Goal: Task Accomplishment & Management: Use online tool/utility

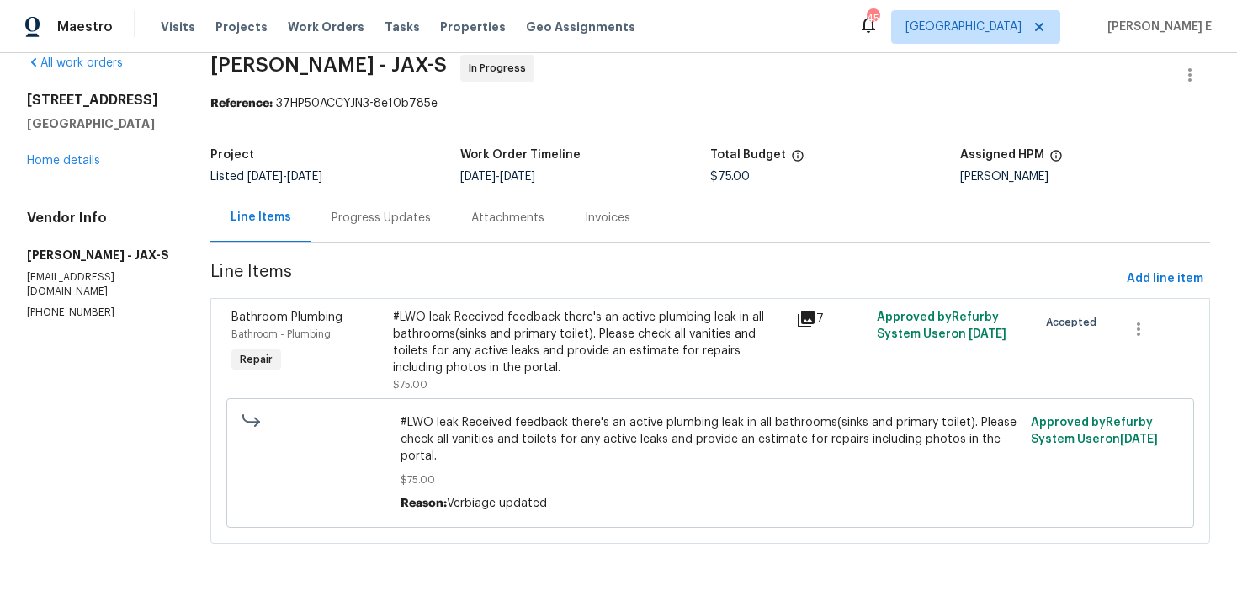
click at [445, 201] on div "Progress Updates" at bounding box center [381, 218] width 140 height 50
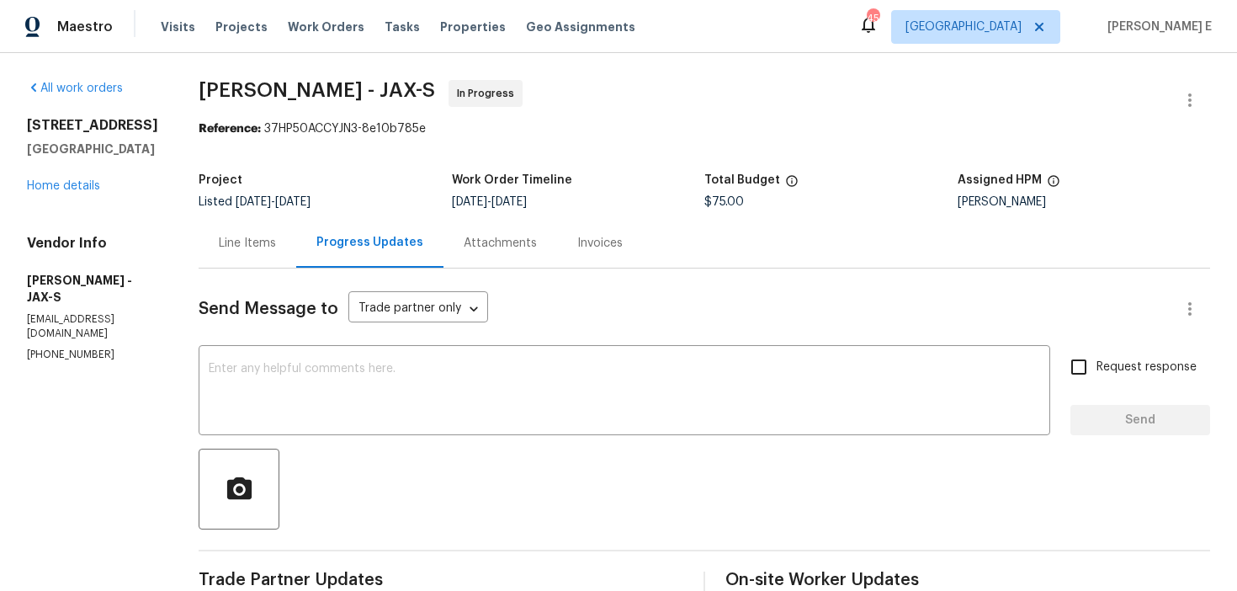
click at [276, 245] on div "Line Items" at bounding box center [247, 243] width 57 height 17
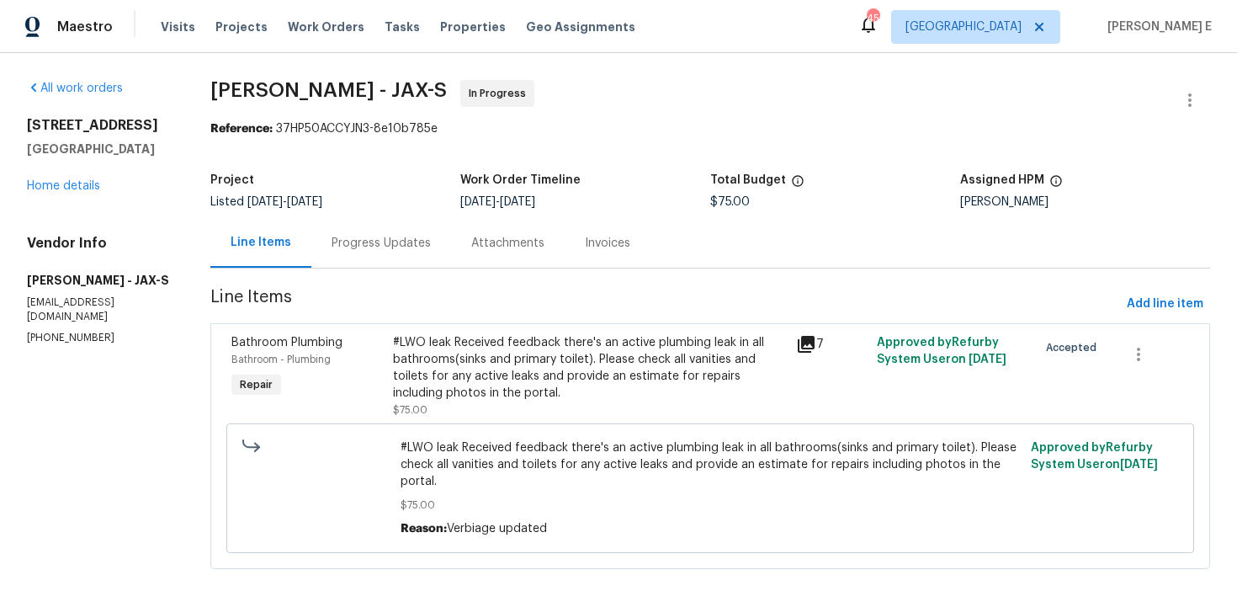
scroll to position [26, 0]
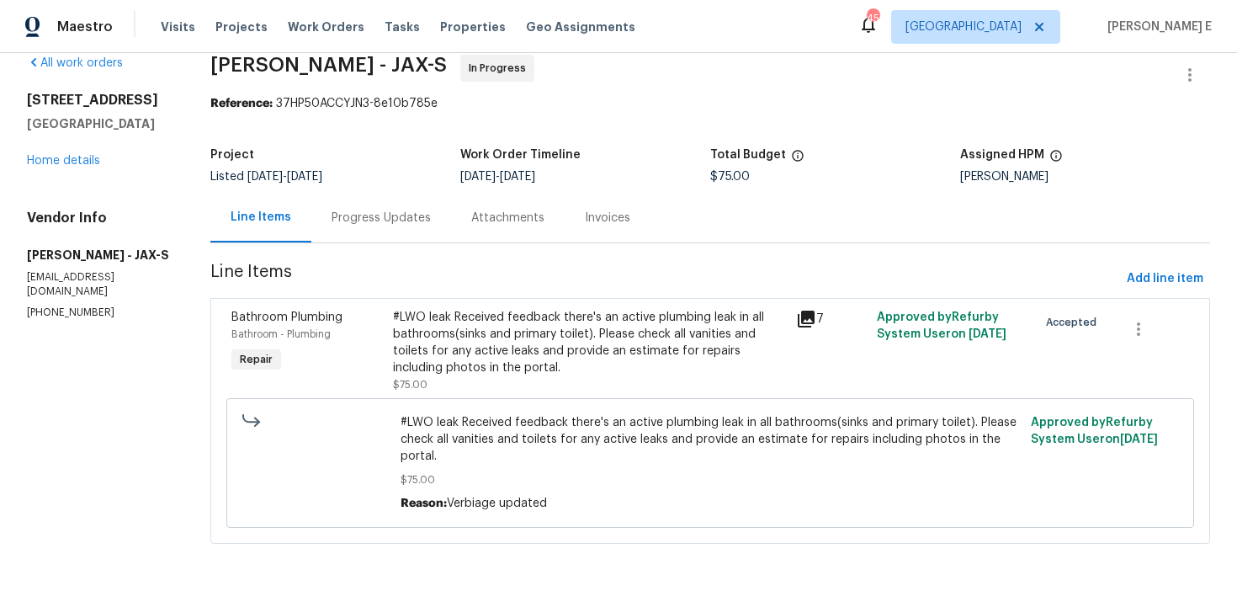
click at [348, 219] on div "Progress Updates" at bounding box center [381, 218] width 140 height 50
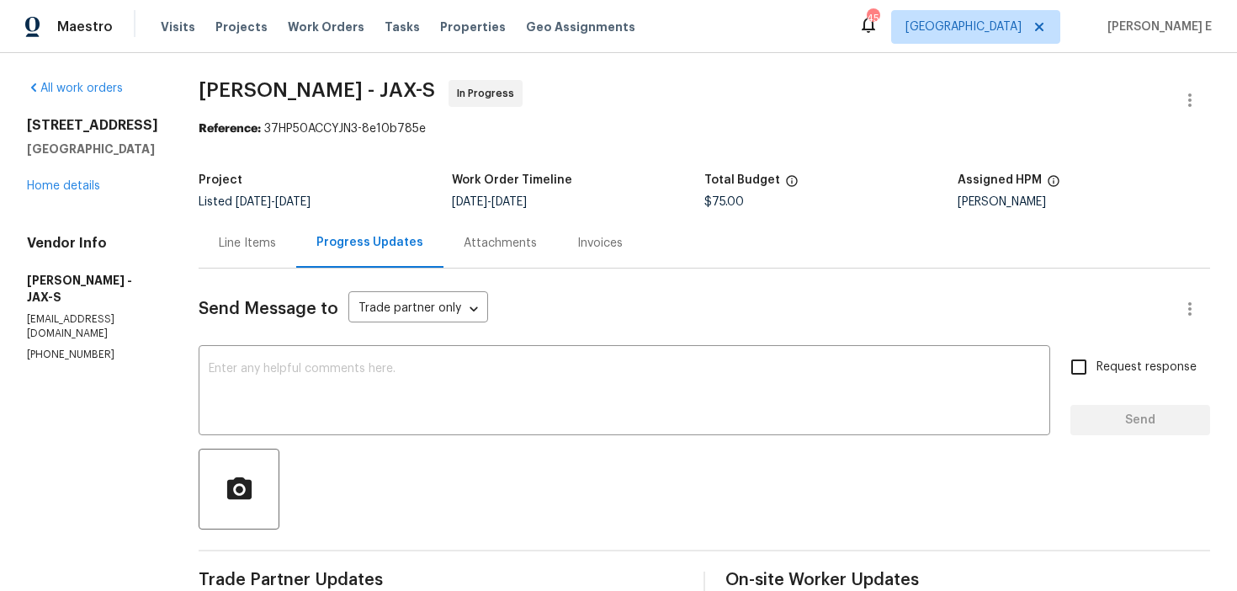
click at [73, 193] on div "12330 Deersong Dr Jacksonville, FL 32218 Home details" at bounding box center [92, 155] width 131 height 77
click at [81, 187] on link "Home details" at bounding box center [63, 186] width 73 height 12
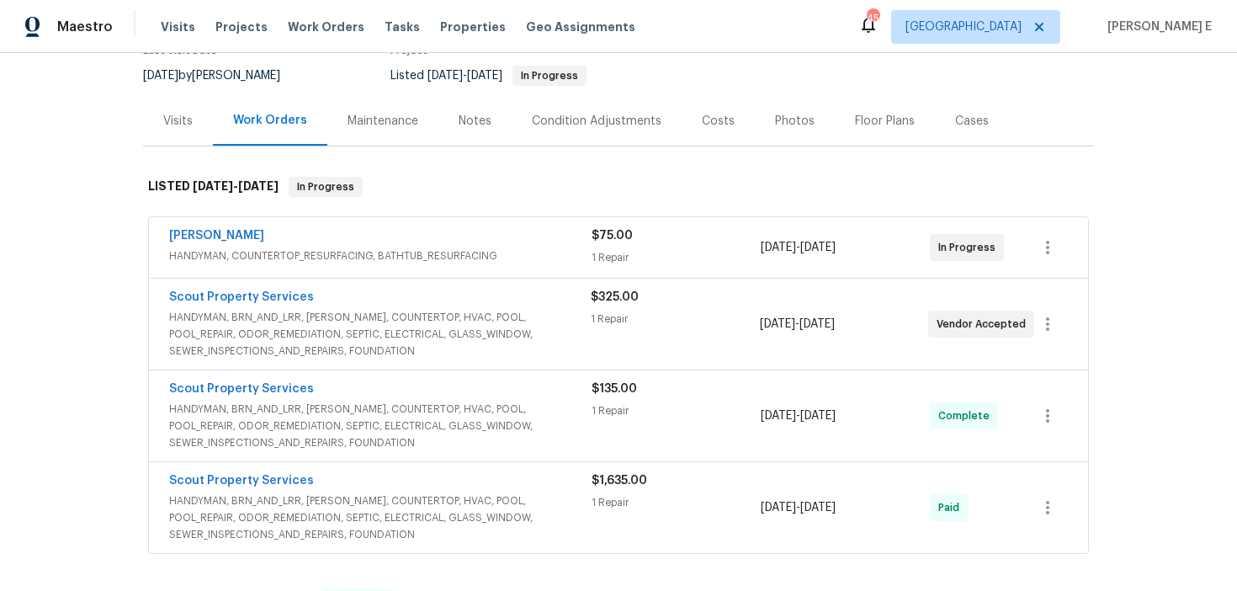
scroll to position [176, 0]
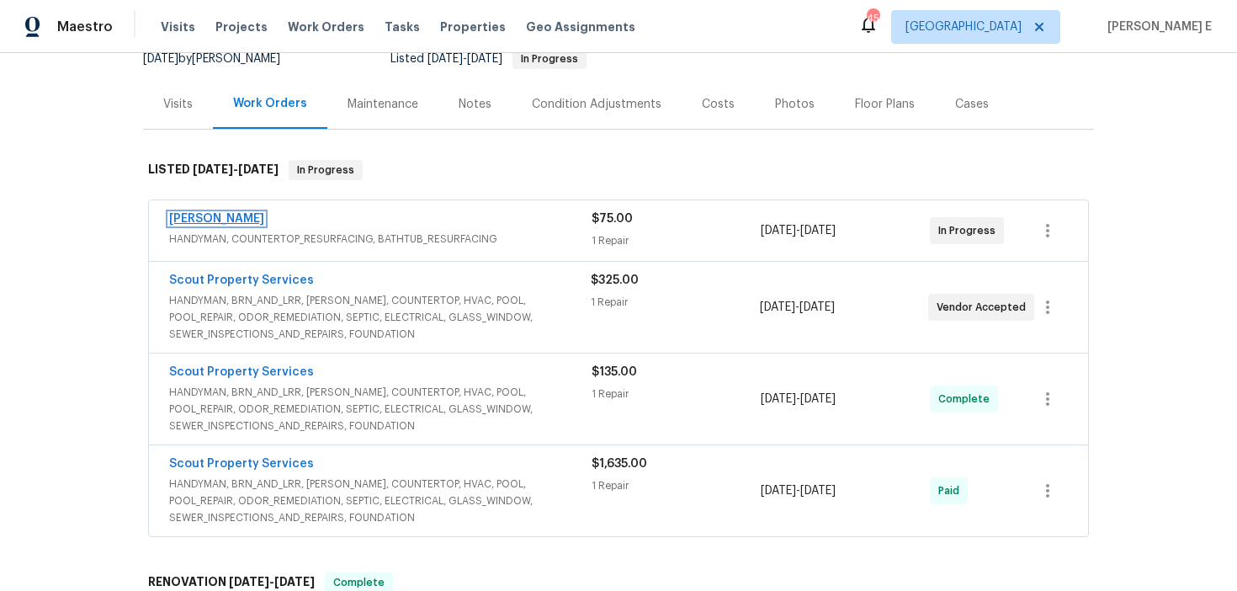
click at [240, 217] on link "Eric Hernandez" at bounding box center [216, 219] width 95 height 12
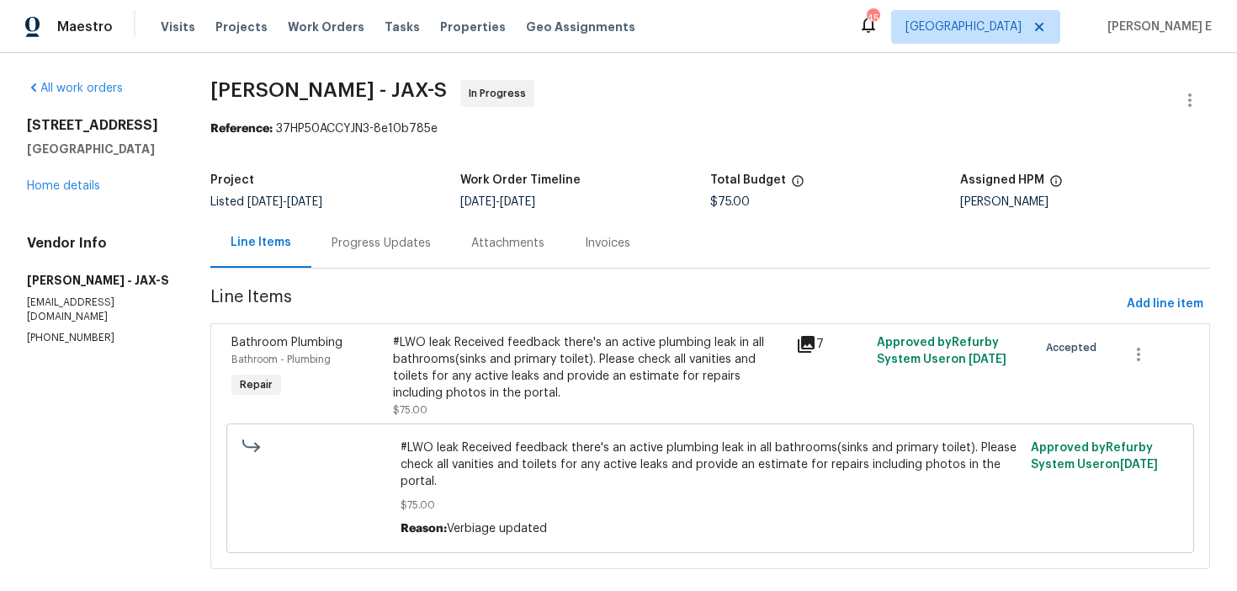
click at [439, 253] on div "Progress Updates" at bounding box center [381, 243] width 140 height 50
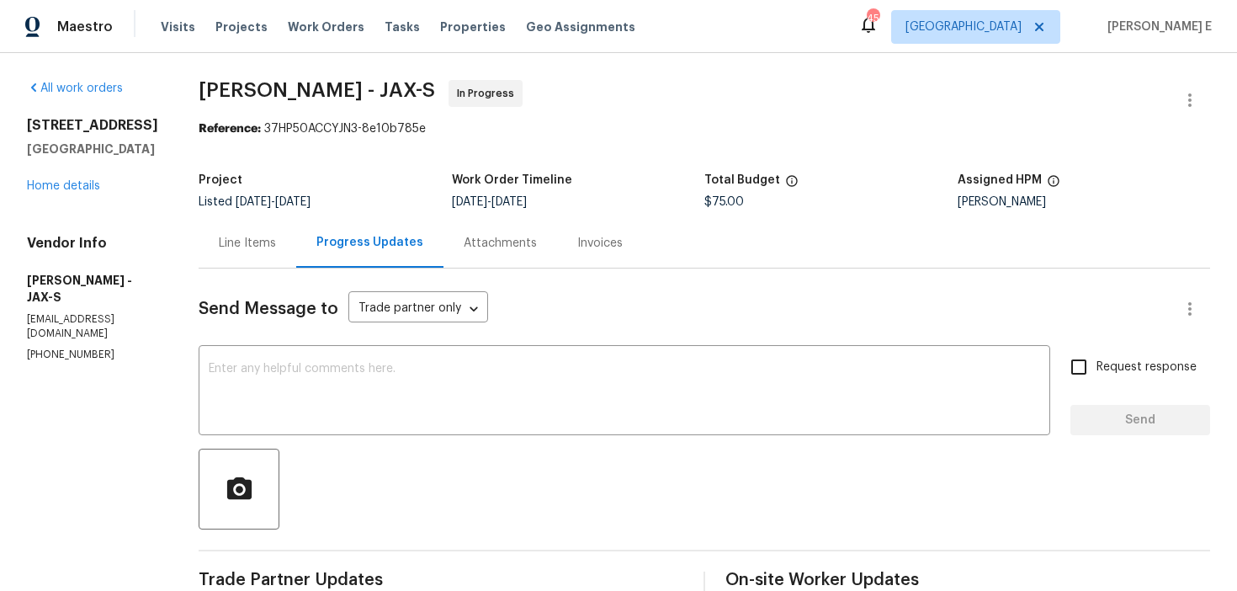
click at [276, 245] on div "Line Items" at bounding box center [247, 243] width 57 height 17
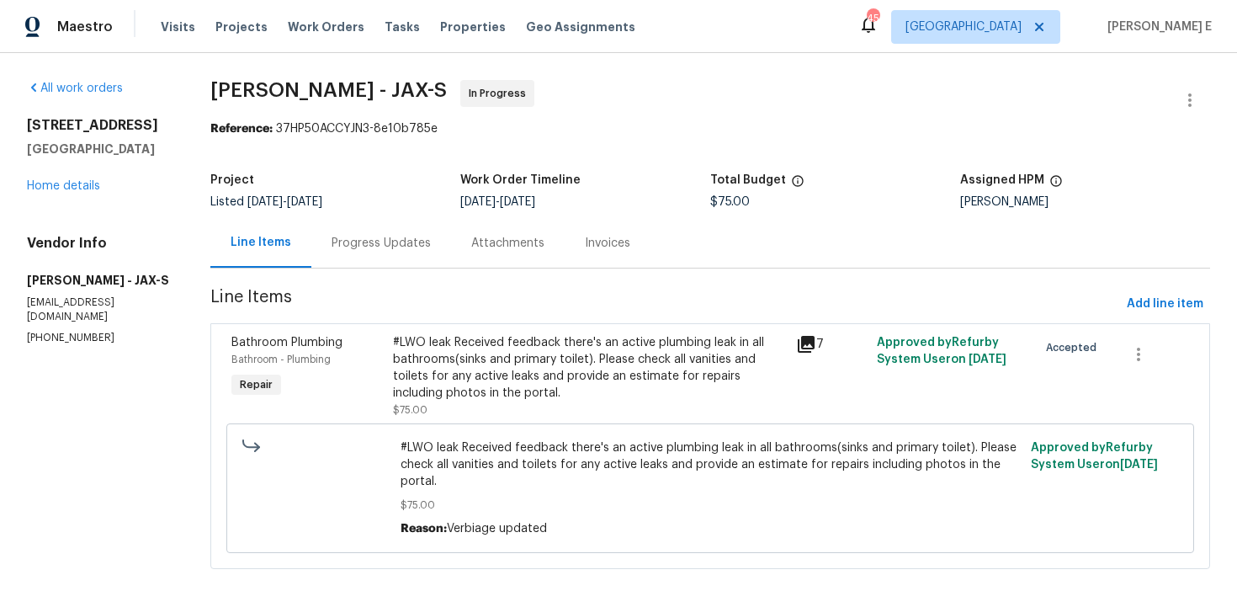
scroll to position [26, 0]
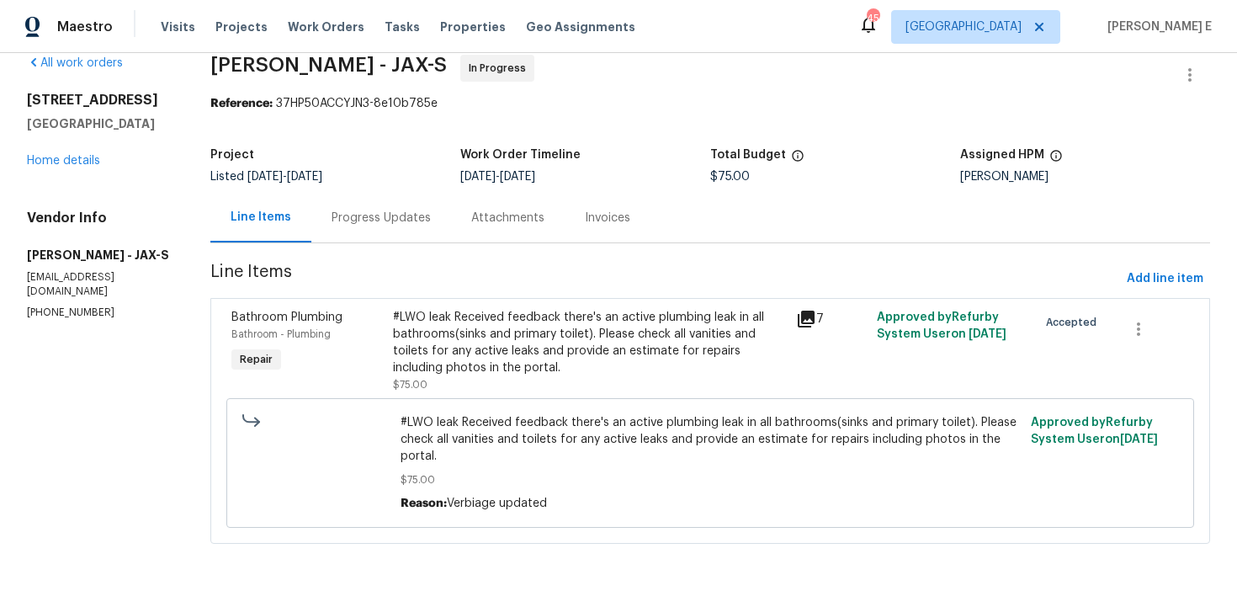
click at [528, 360] on div "#LWO leak Received feedback there's an active plumbing leak in all bathrooms(si…" at bounding box center [589, 342] width 393 height 67
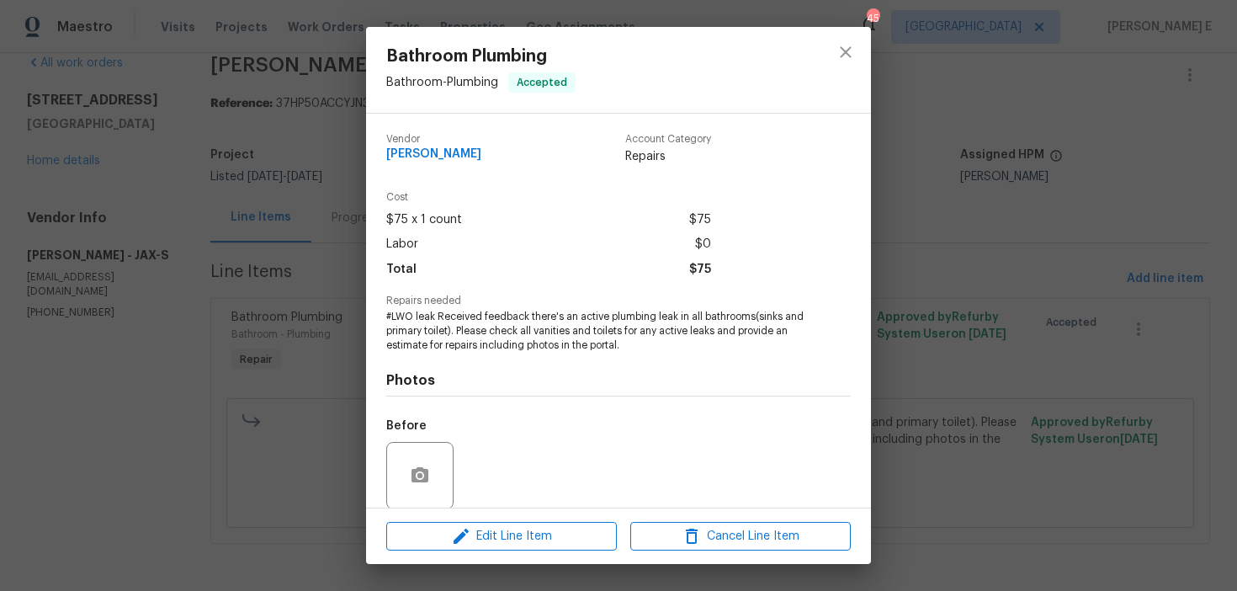
scroll to position [128, 0]
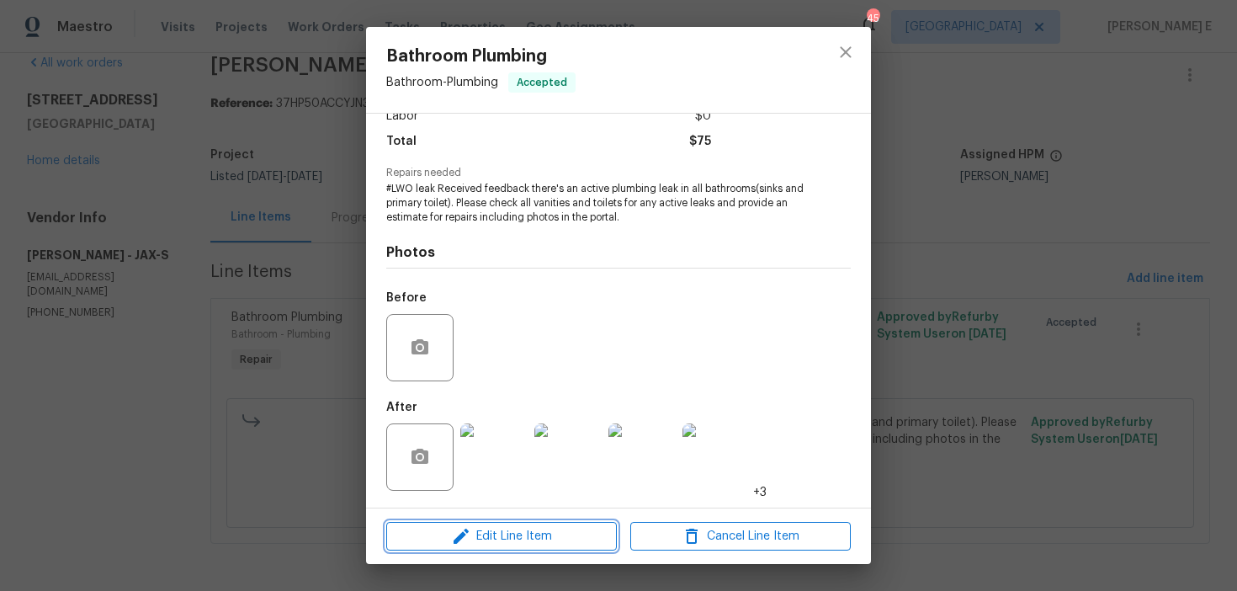
click at [451, 535] on icon "button" at bounding box center [461, 536] width 20 height 20
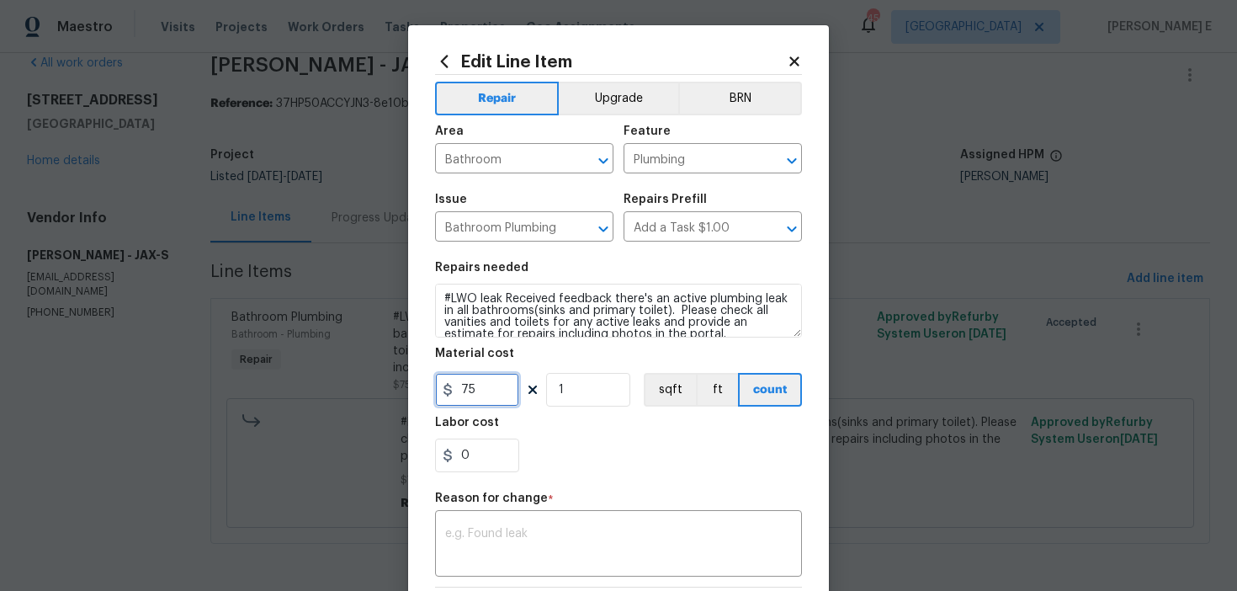
click at [467, 397] on input "75" at bounding box center [477, 390] width 84 height 34
type input "920"
click at [569, 540] on textarea at bounding box center [618, 545] width 347 height 35
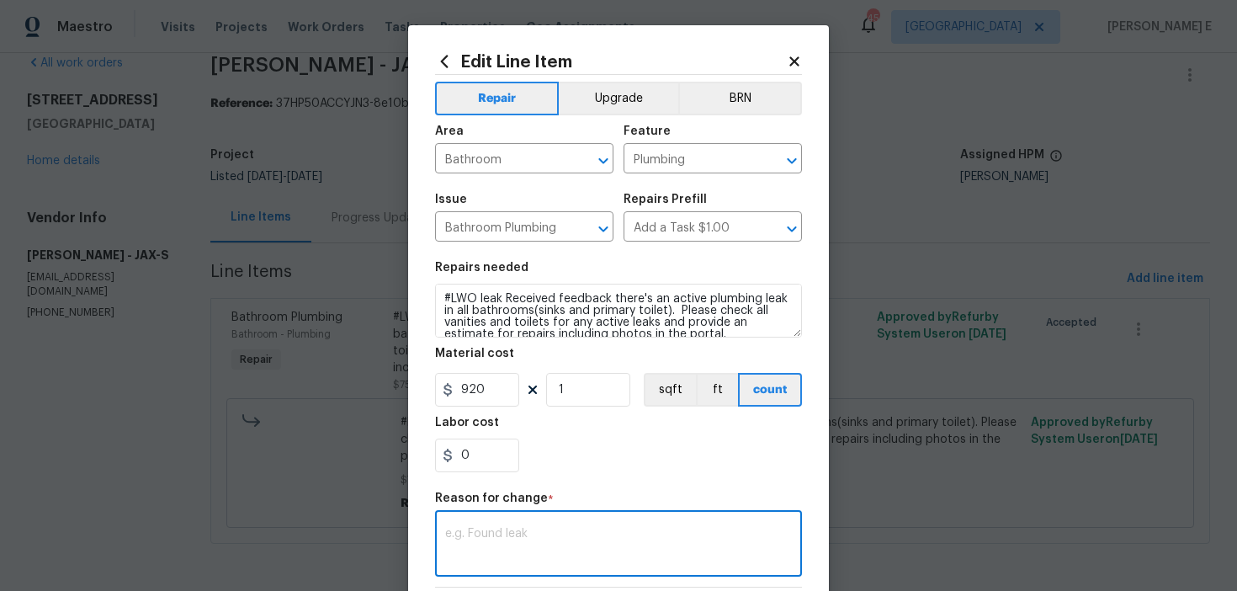
paste textarea "(KE) Updated cost per BR team approval."
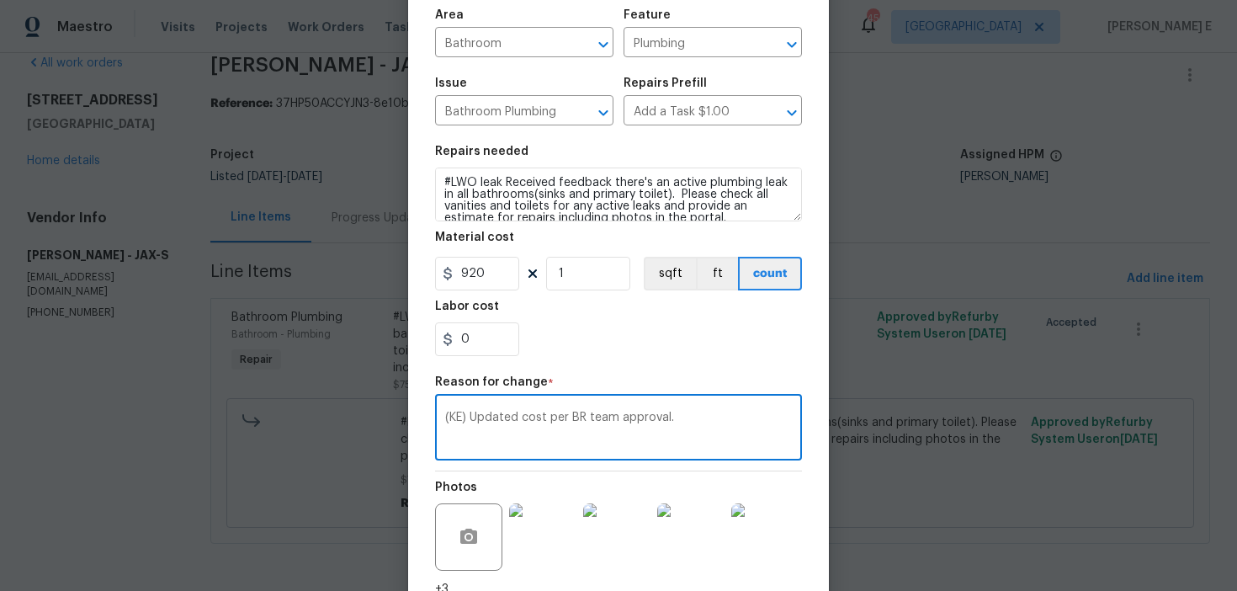
scroll to position [256, 0]
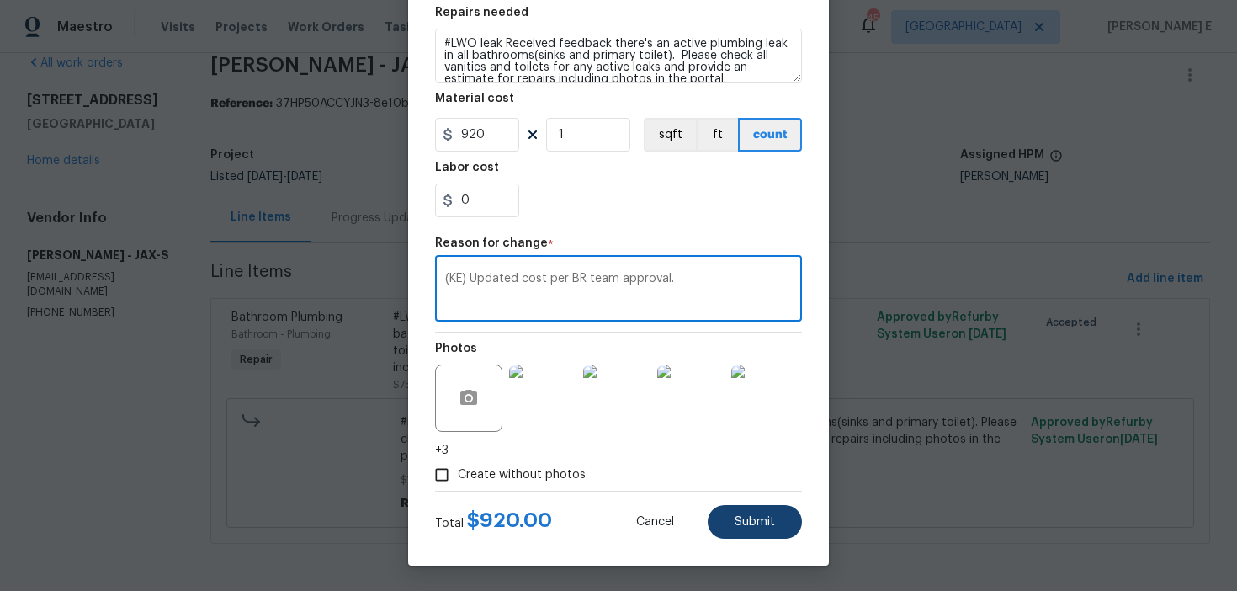
type textarea "(KE) Updated cost per BR team approval."
click at [733, 507] on button "Submit" at bounding box center [755, 522] width 94 height 34
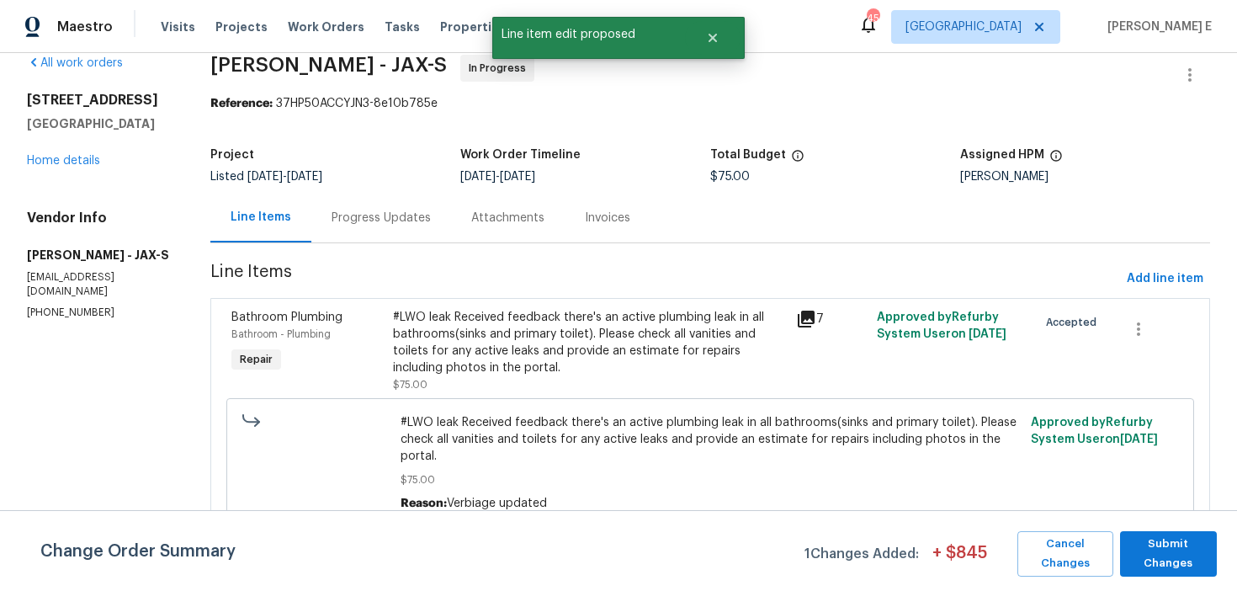
scroll to position [0, 0]
click at [1145, 548] on span "Submit Changes" at bounding box center [1169, 554] width 80 height 39
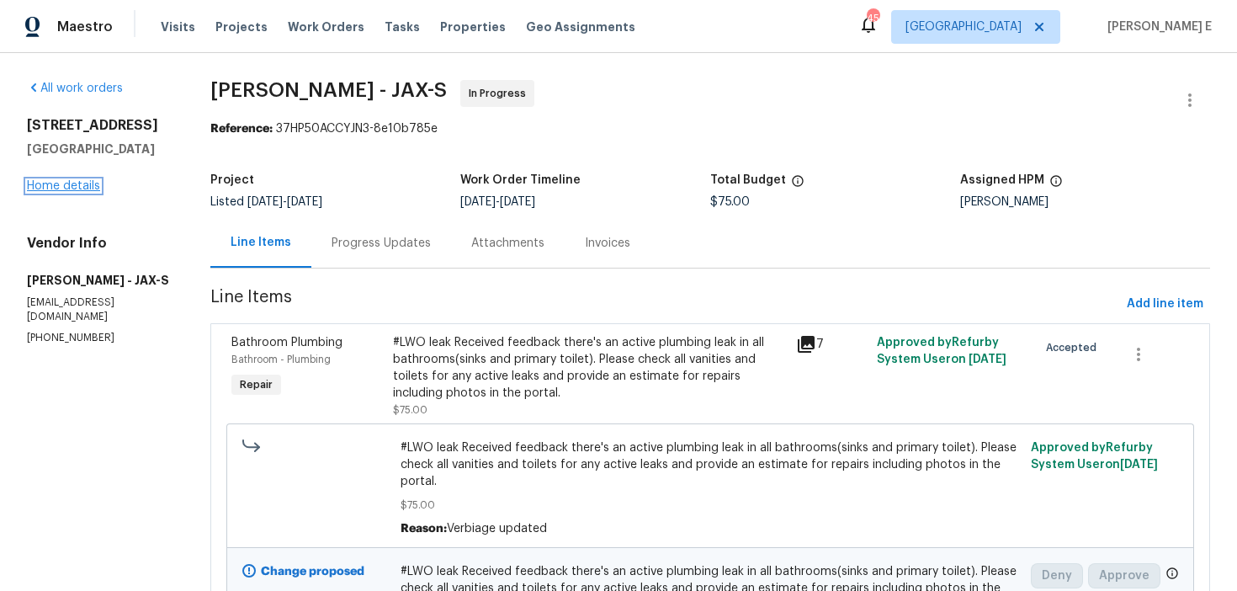
click at [80, 189] on link "Home details" at bounding box center [63, 186] width 73 height 12
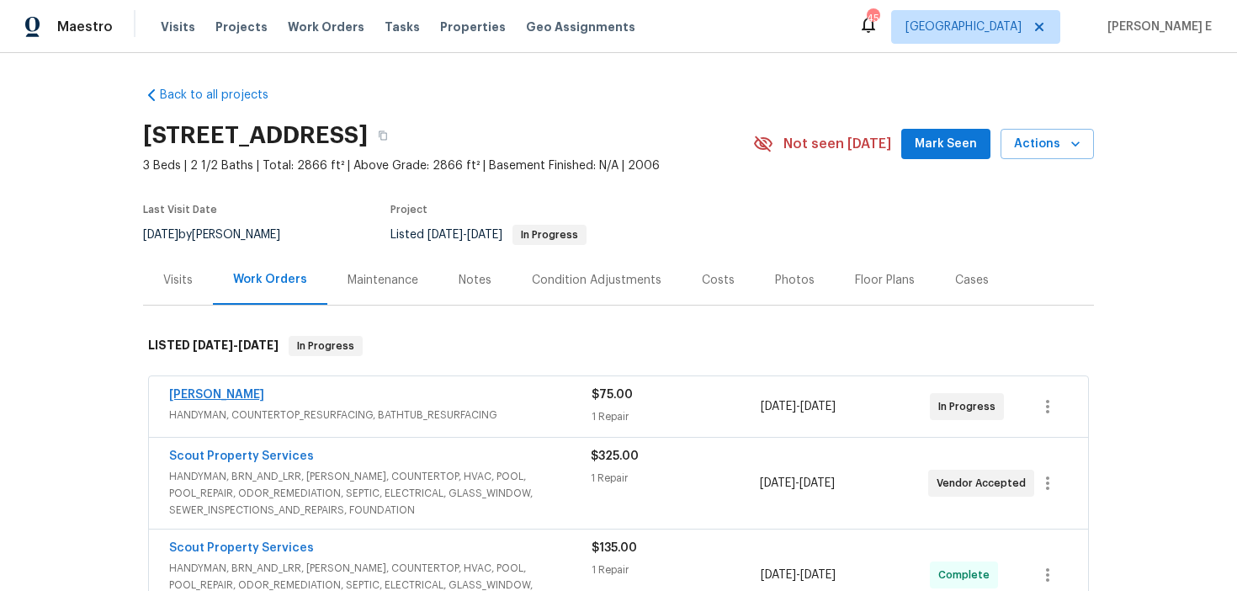
drag, startPoint x: 162, startPoint y: 393, endPoint x: 252, endPoint y: 393, distance: 90.1
click at [252, 393] on div "Eric Hernandez HANDYMAN, COUNTERTOP_RESURFACING, BATHTUB_RESURFACING $75.00 1 R…" at bounding box center [618, 406] width 939 height 61
copy link "Eric Hernandez"
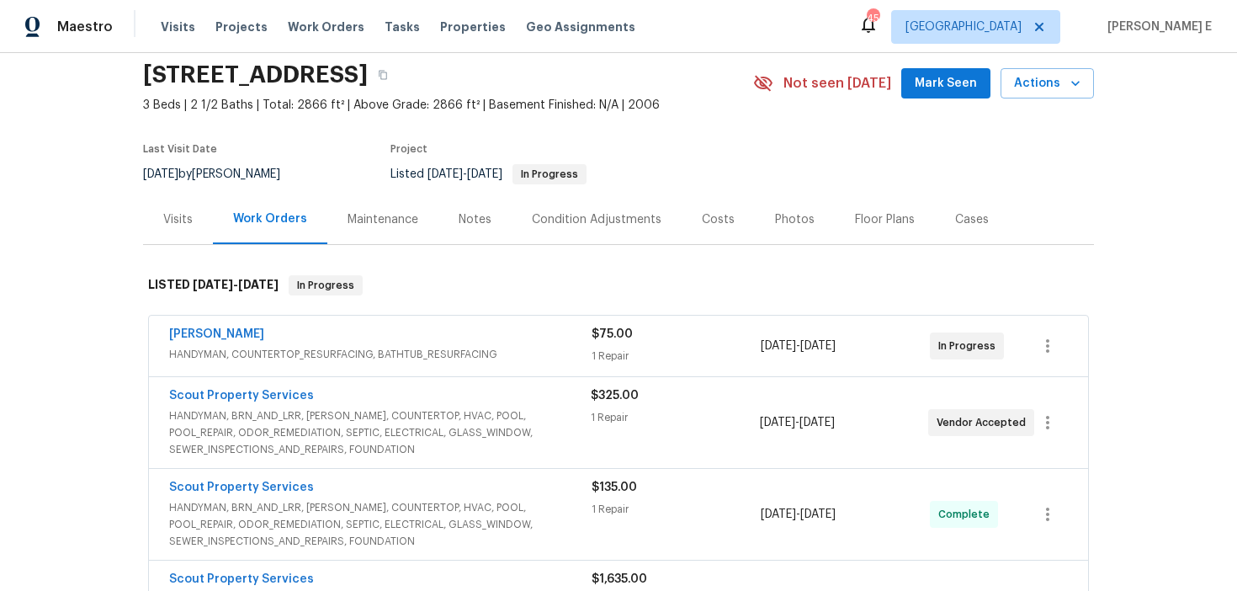
scroll to position [64, 0]
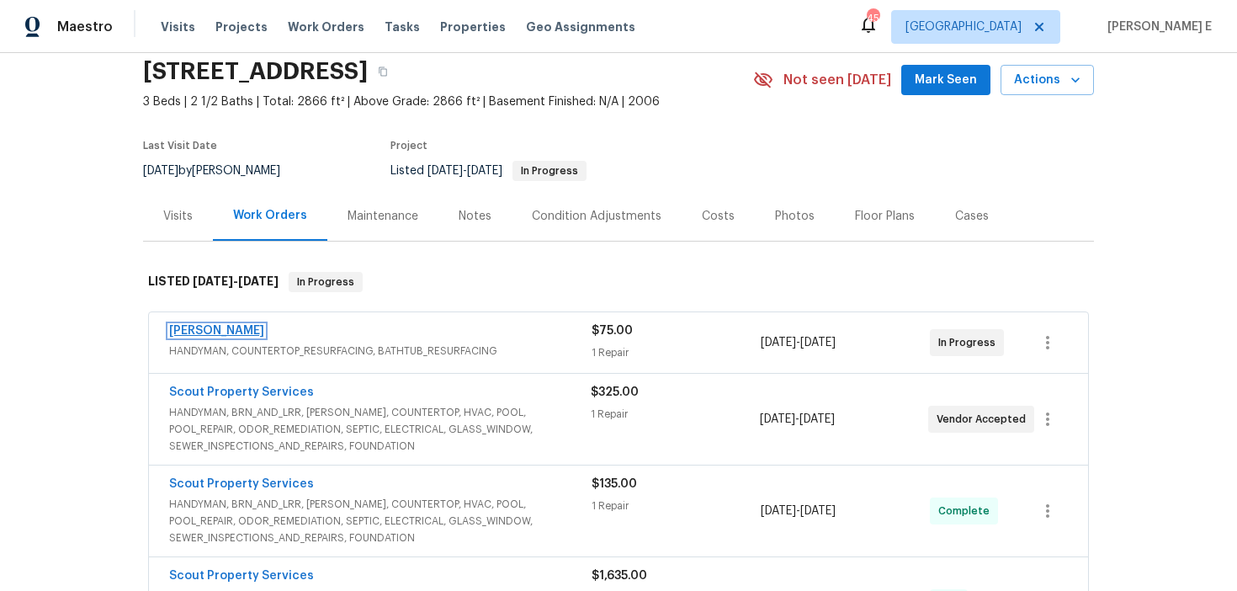
click at [195, 328] on link "Eric Hernandez" at bounding box center [216, 331] width 95 height 12
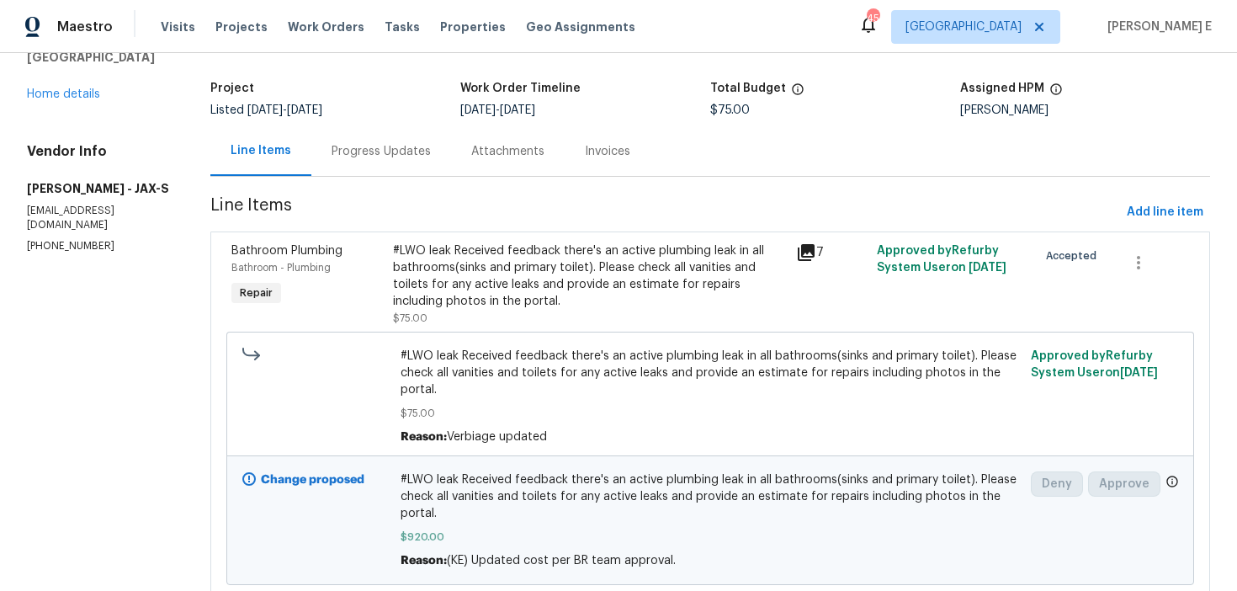
scroll to position [150, 0]
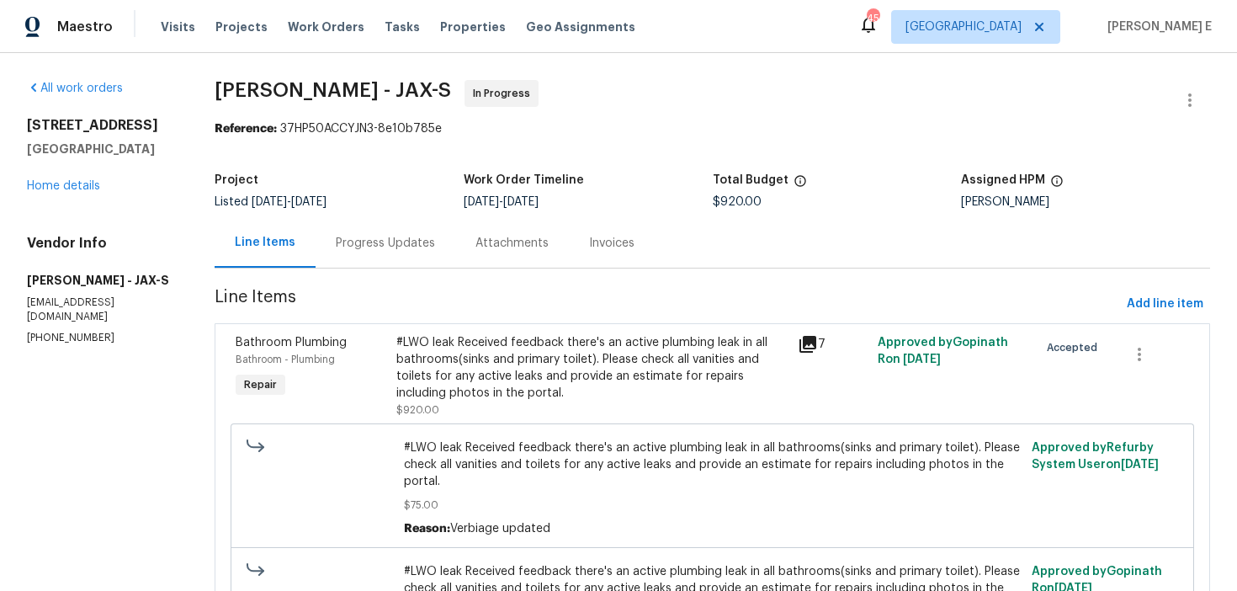
click at [432, 237] on div "Progress Updates" at bounding box center [385, 243] width 99 height 17
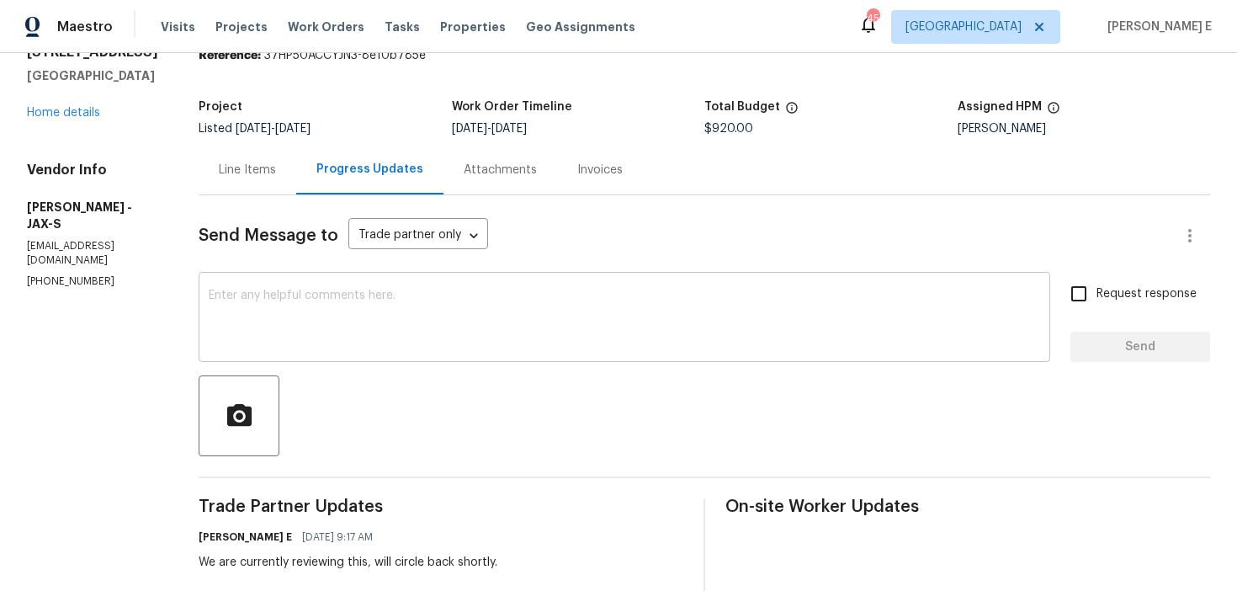
click at [456, 323] on textarea at bounding box center [625, 319] width 832 height 59
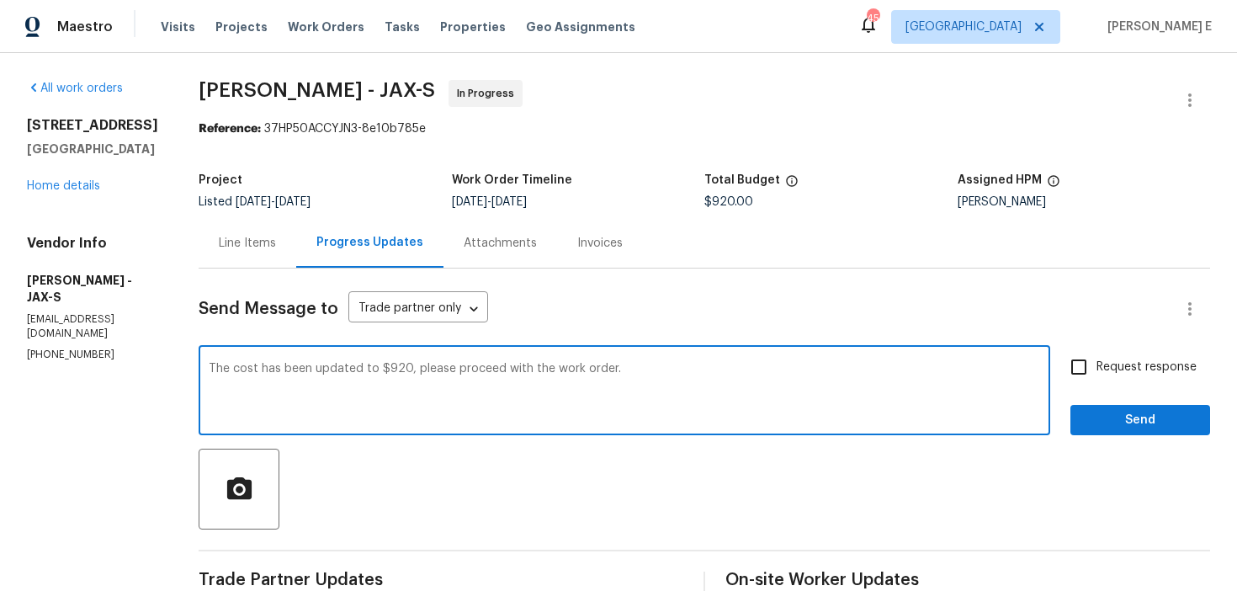
scroll to position [29, 0]
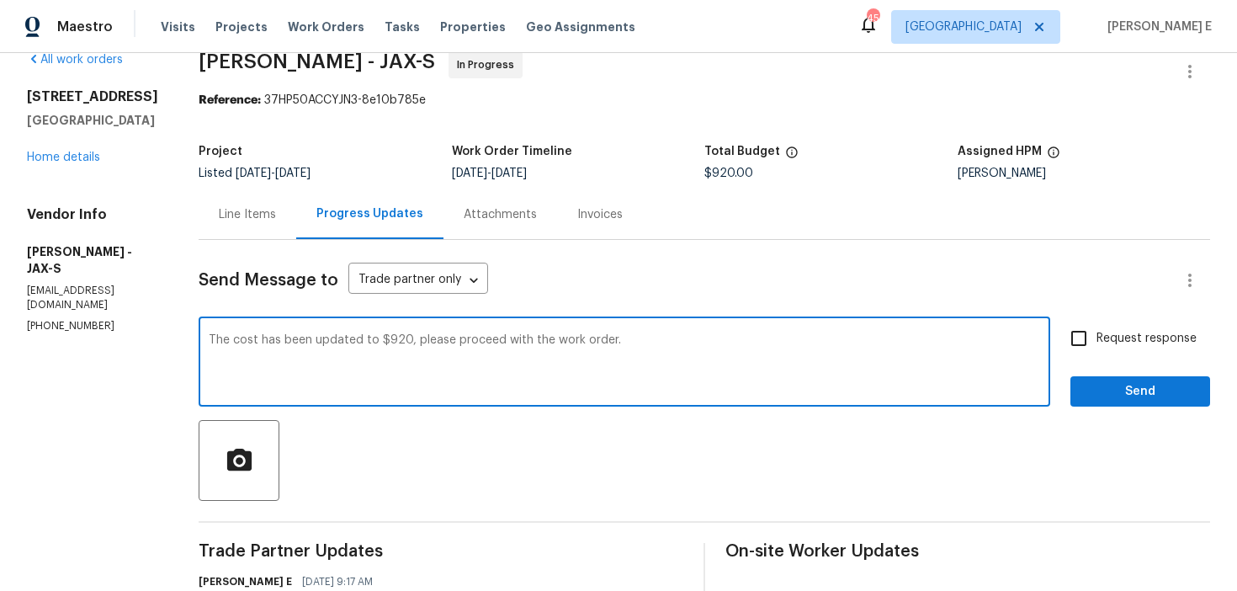
type textarea "The cost has been updated to $920, please proceed with the work order."
click at [1077, 352] on input "Request response" at bounding box center [1078, 338] width 35 height 35
checkbox input "true"
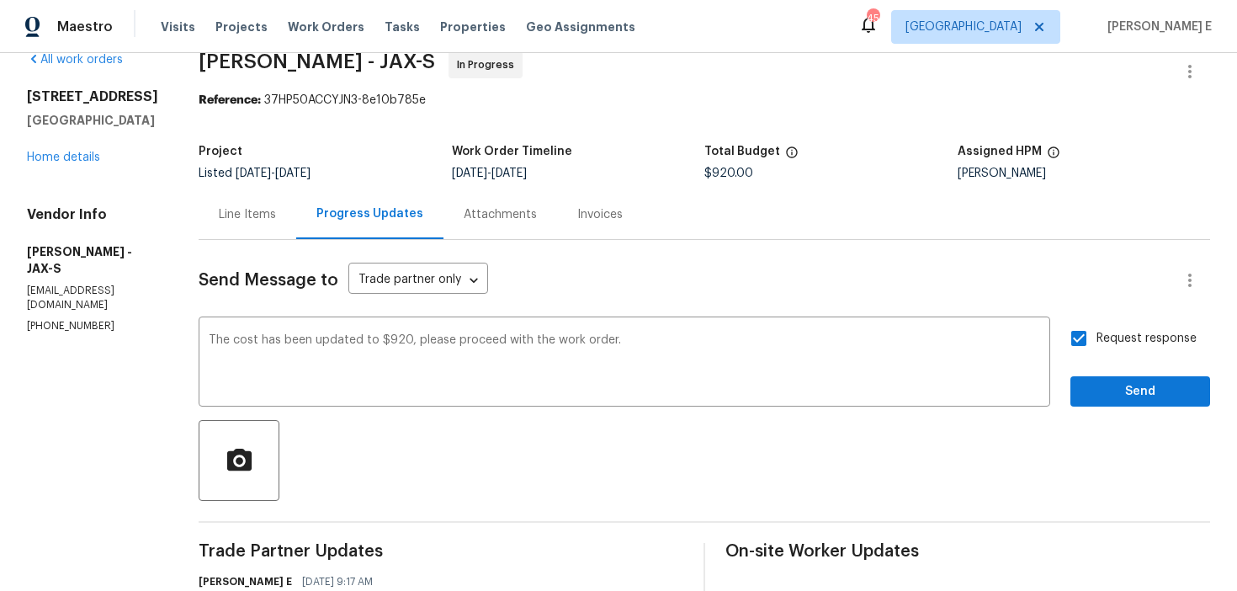
click at [1115, 370] on div "Request response Send" at bounding box center [1141, 364] width 140 height 86
click at [1100, 394] on span "Send" at bounding box center [1140, 391] width 113 height 21
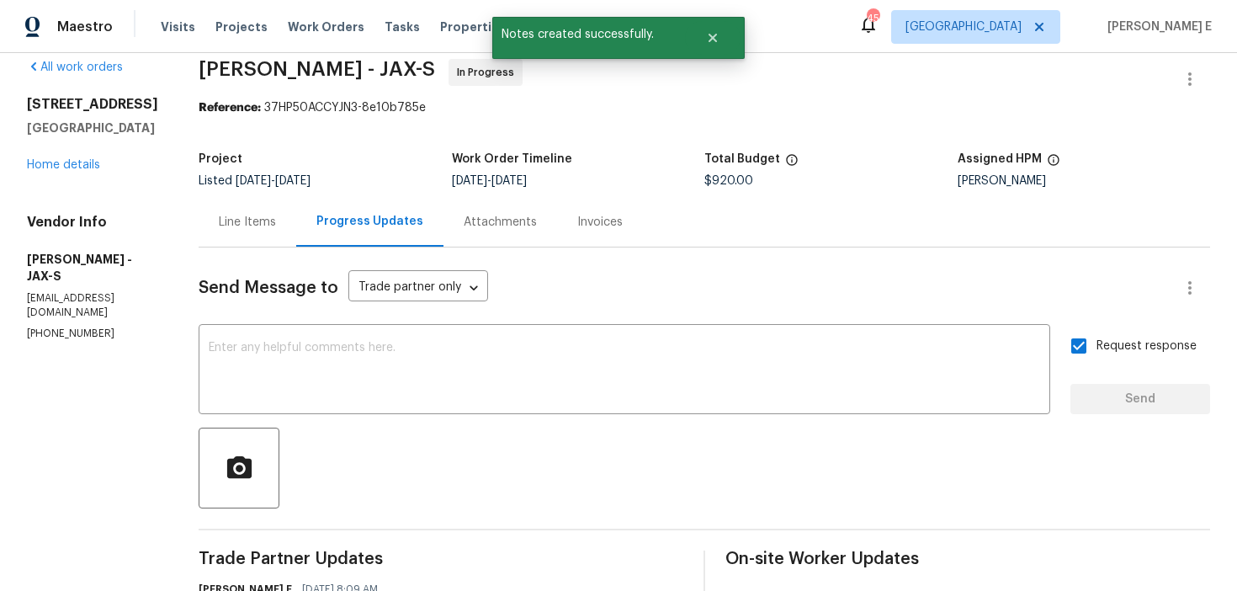
scroll to position [0, 0]
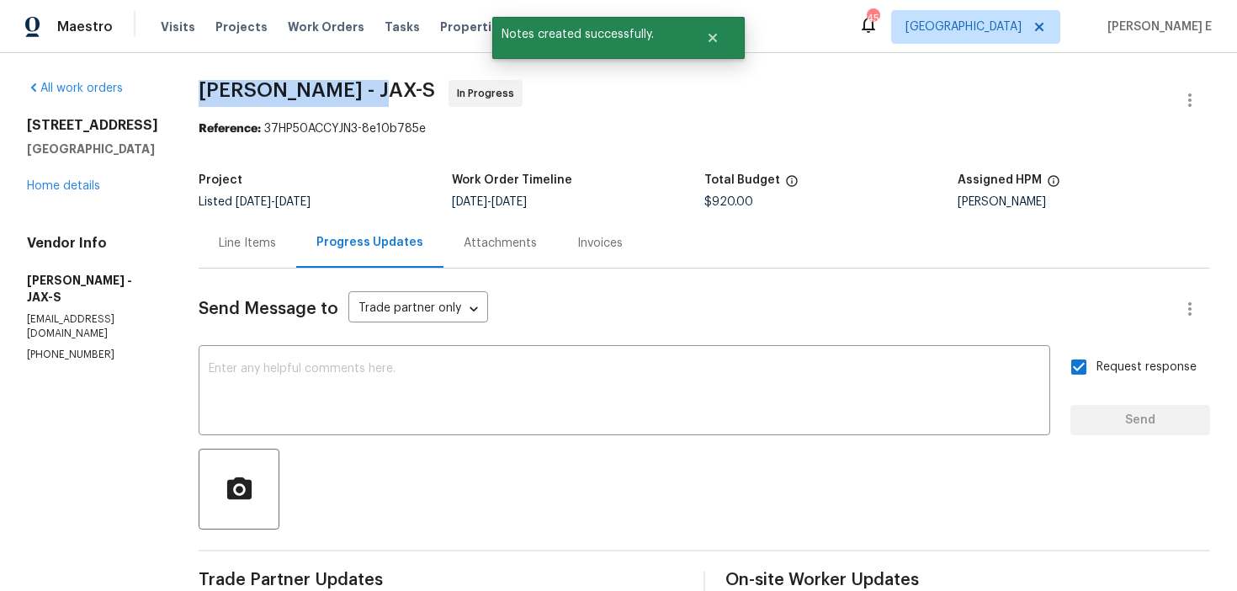
drag, startPoint x: 234, startPoint y: 92, endPoint x: 408, endPoint y: 93, distance: 174.2
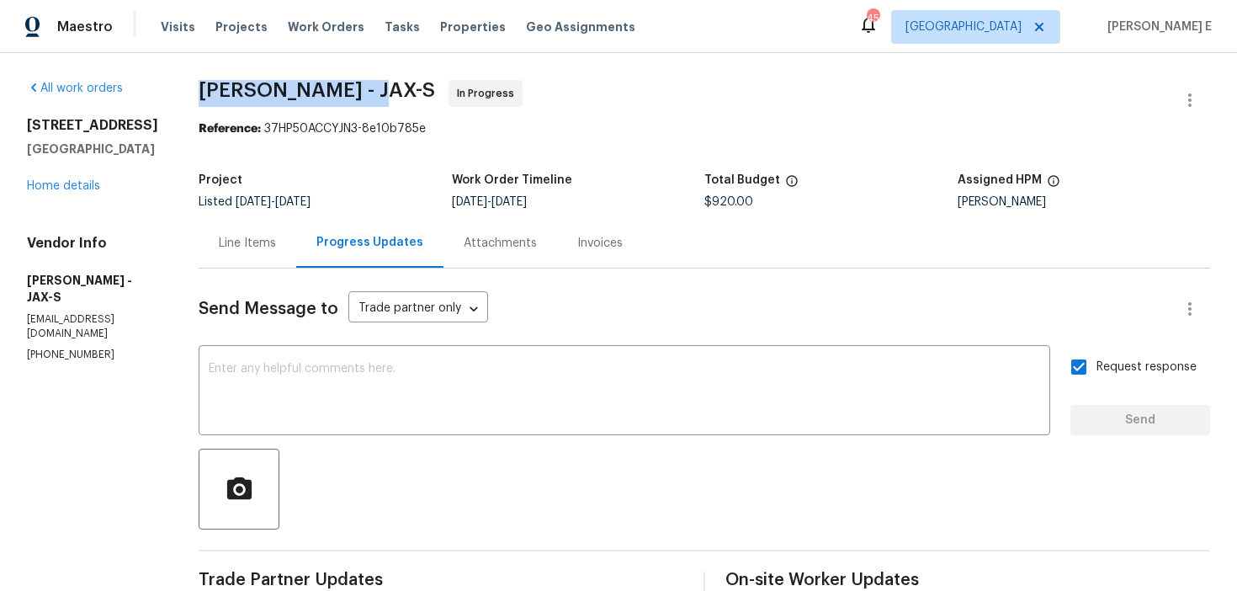
copy span "Eric Hernandez -"
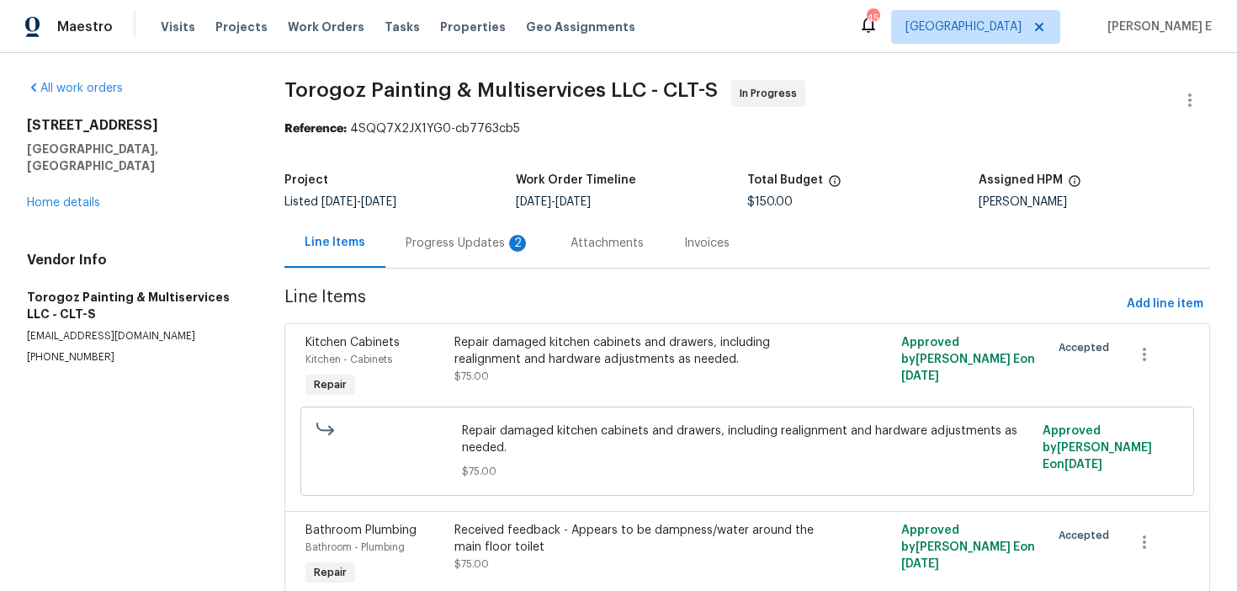
click at [494, 243] on div "Progress Updates 2" at bounding box center [468, 243] width 125 height 17
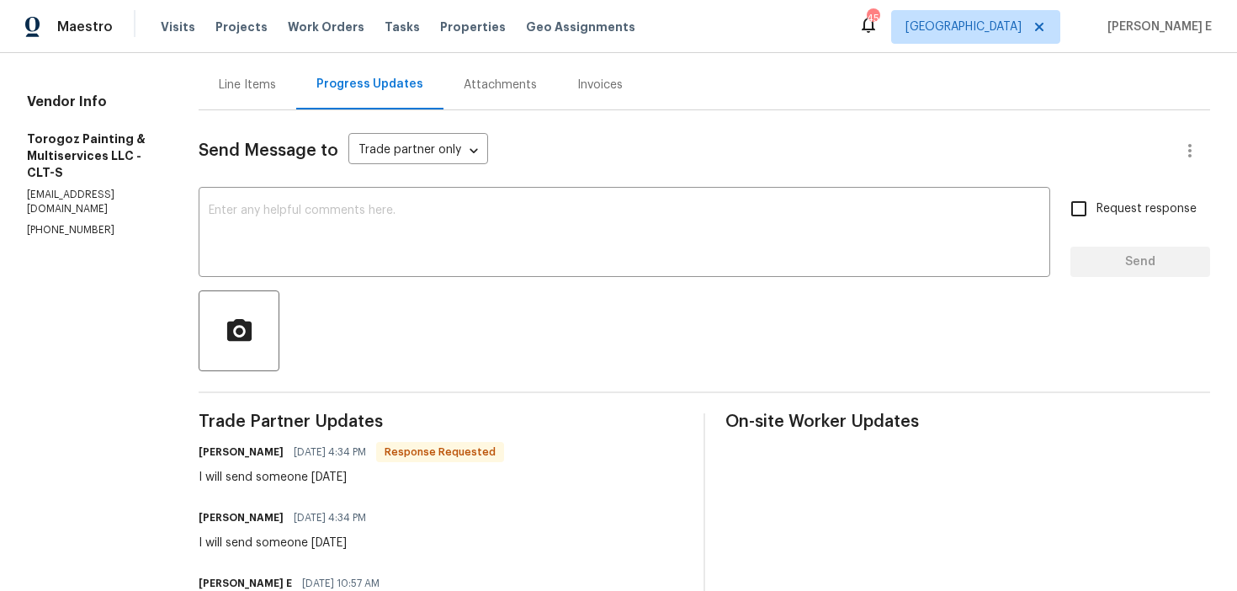
scroll to position [151, 0]
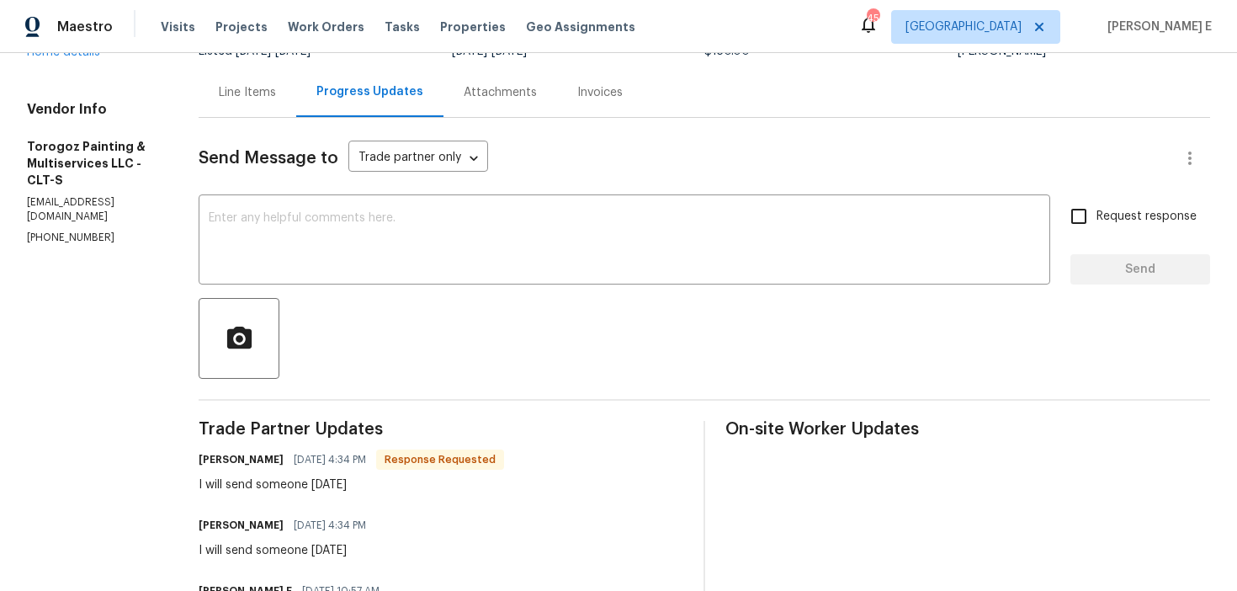
click at [846, 283] on div "x ​" at bounding box center [625, 242] width 852 height 86
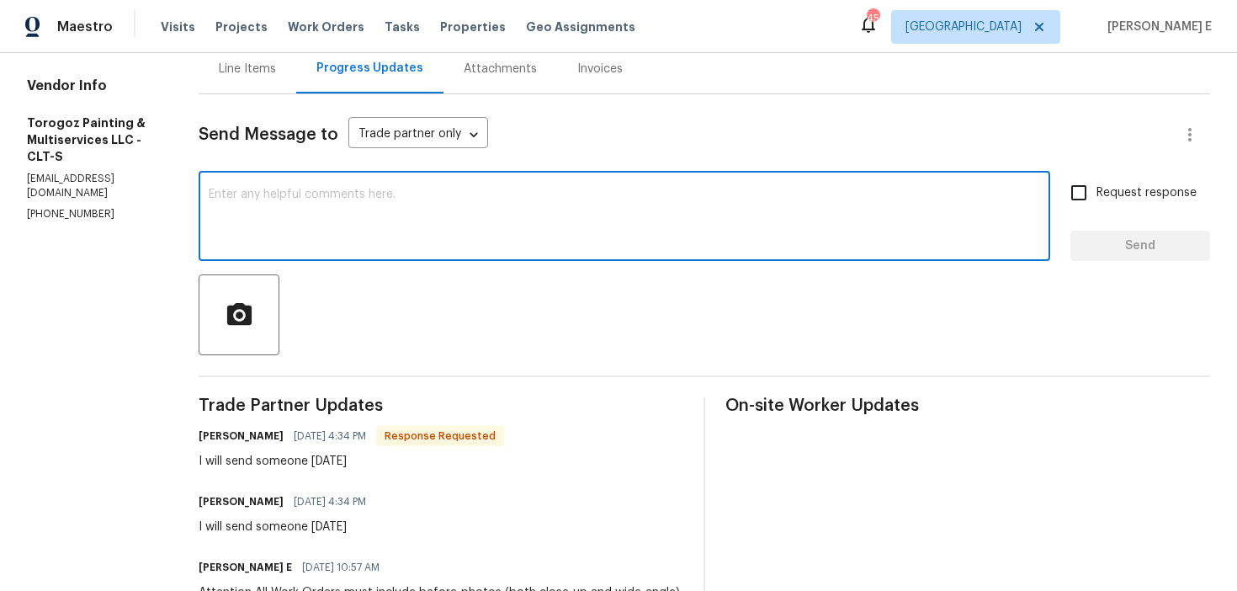
scroll to position [0, 0]
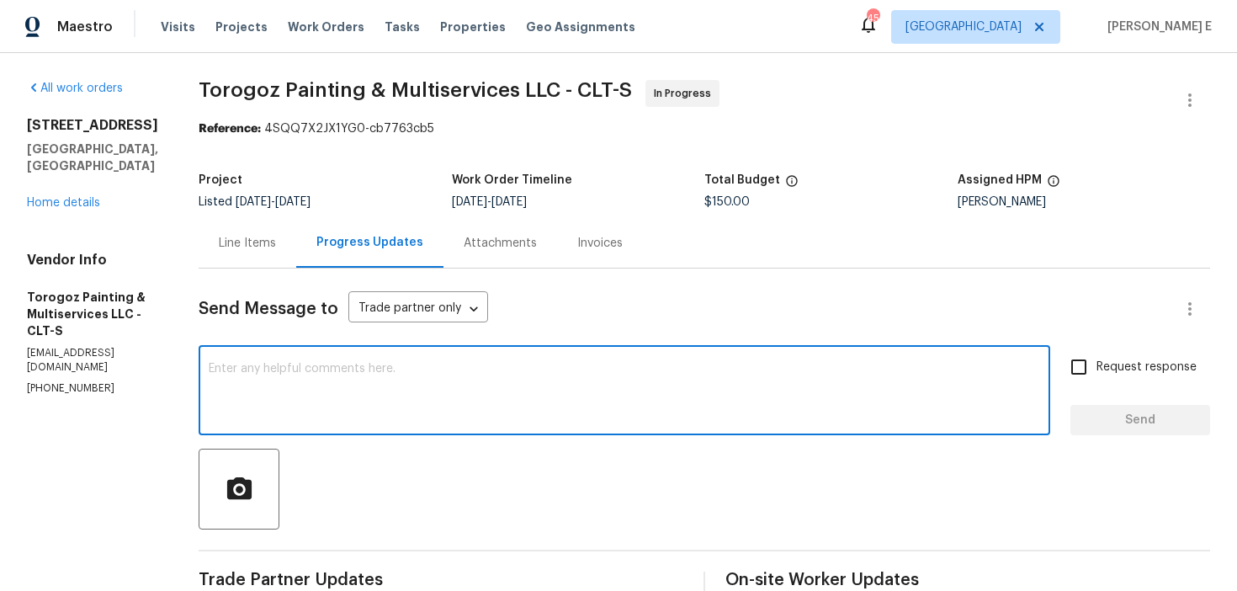
click at [274, 247] on div "Line Items" at bounding box center [247, 243] width 57 height 17
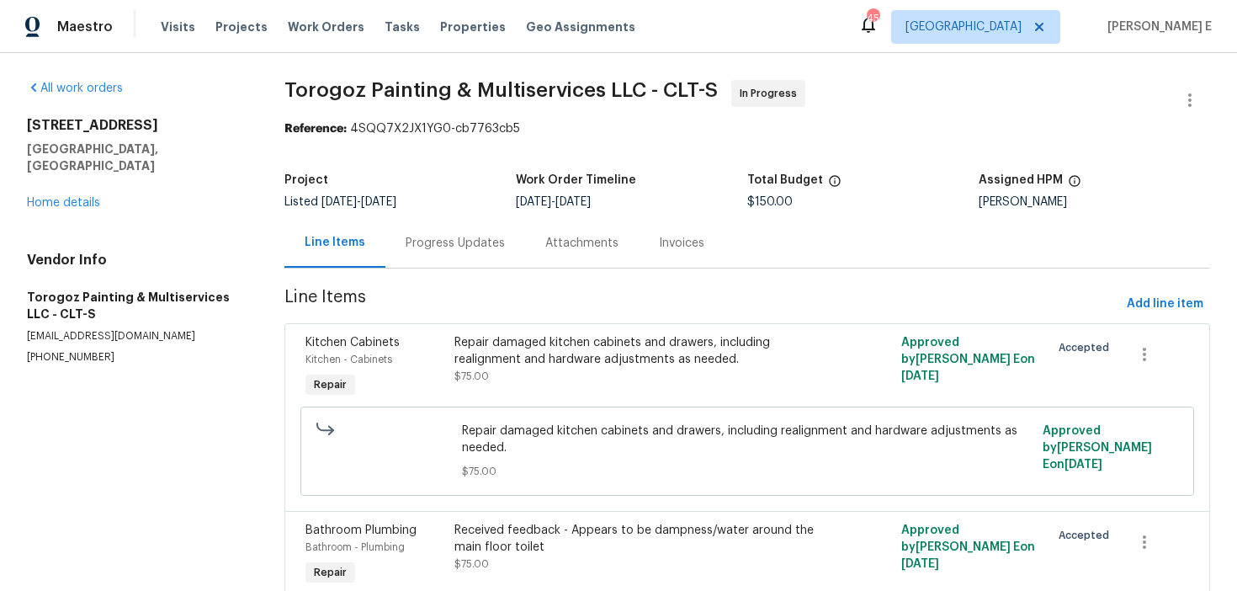
scroll to position [19, 0]
